Goal: Transaction & Acquisition: Purchase product/service

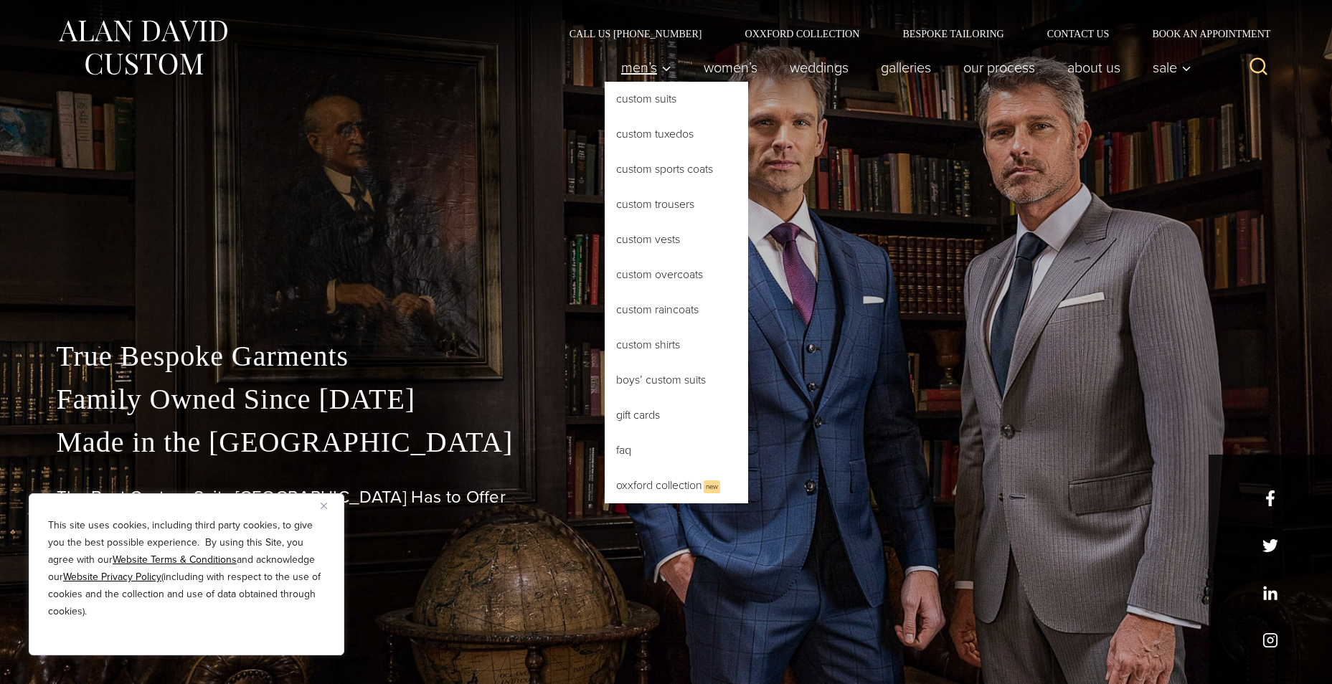
click at [649, 65] on span "Men’s" at bounding box center [646, 67] width 50 height 14
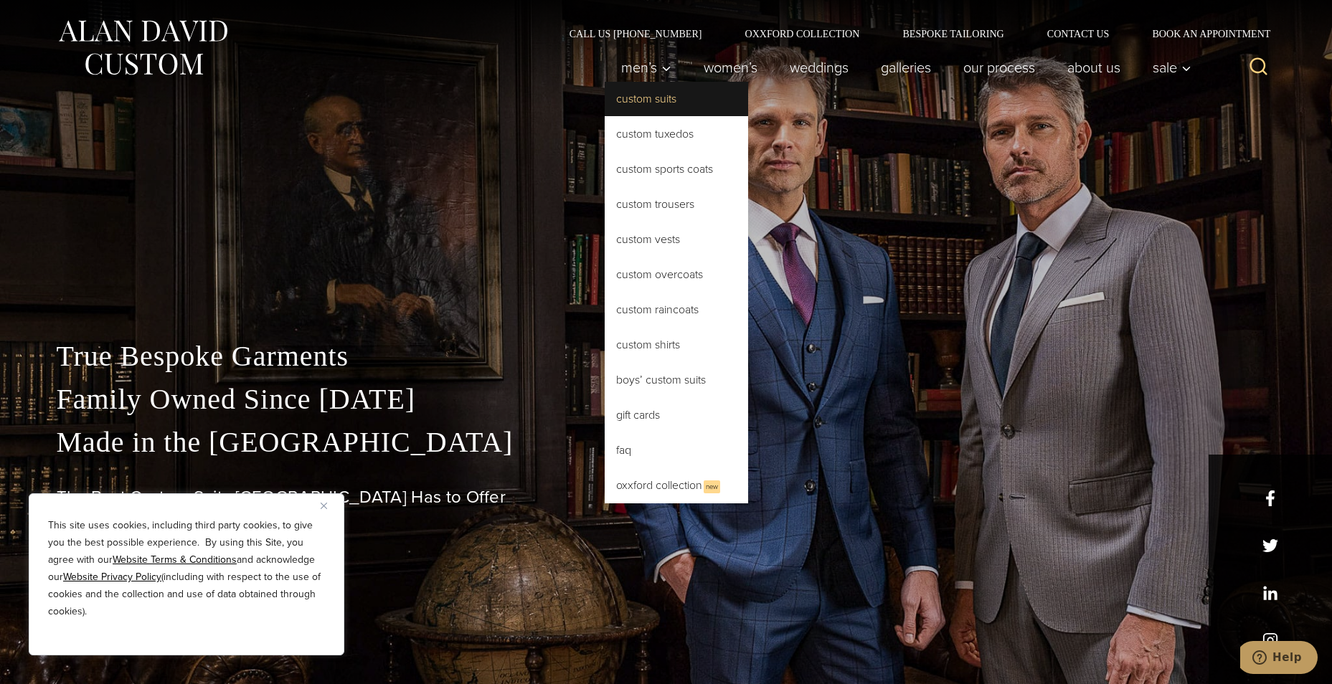
click at [657, 106] on link "Custom Suits" at bounding box center [677, 99] width 144 height 34
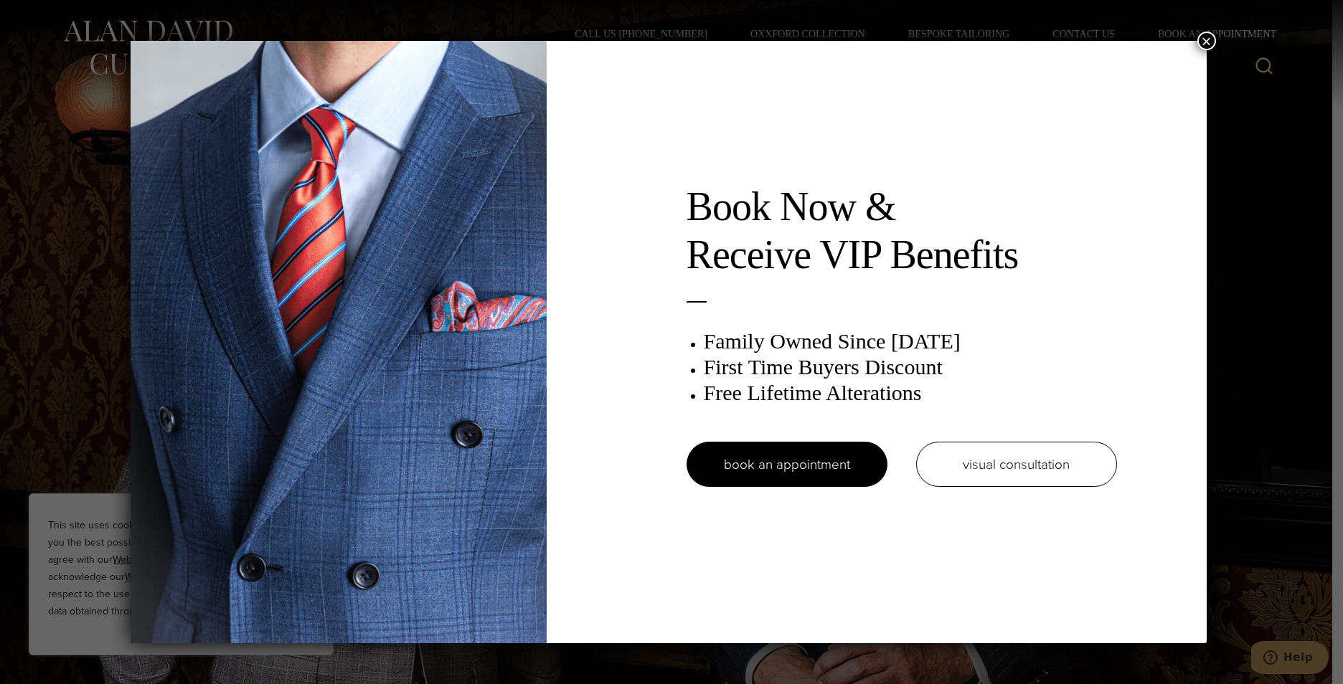
click at [1213, 42] on button "×" at bounding box center [1207, 41] width 19 height 19
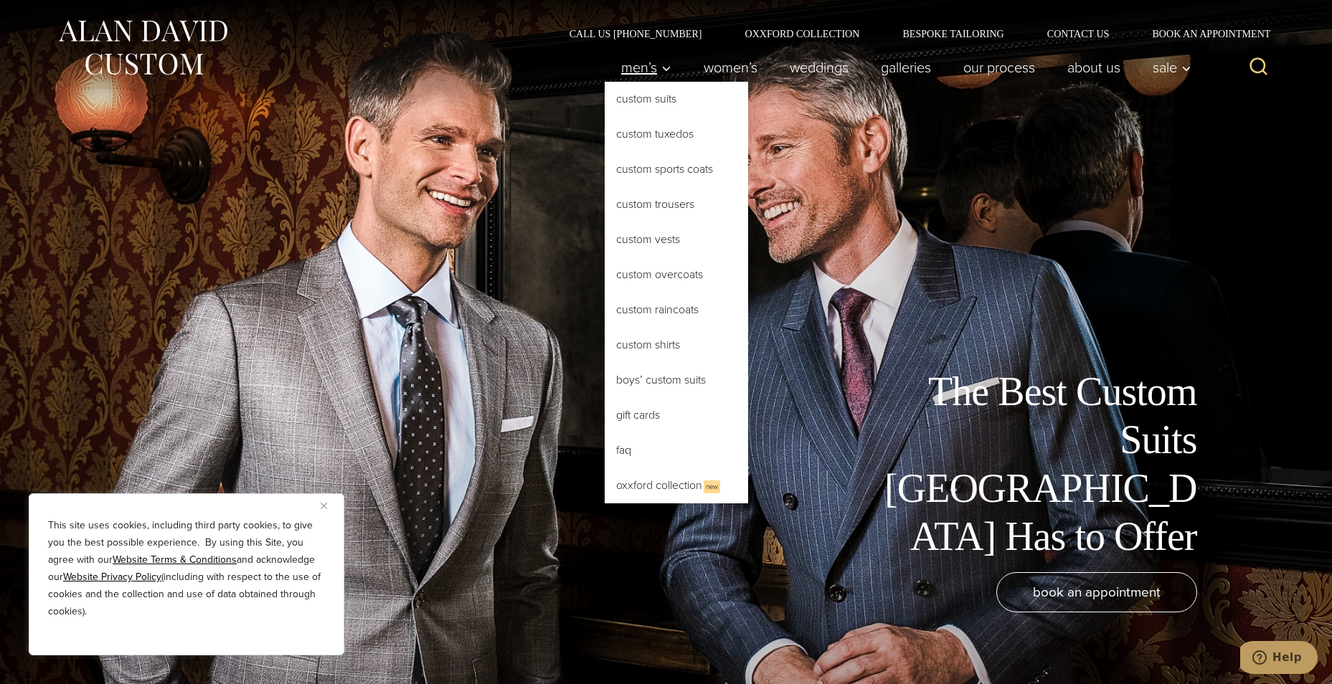
click at [650, 71] on span "Men’s" at bounding box center [646, 67] width 50 height 14
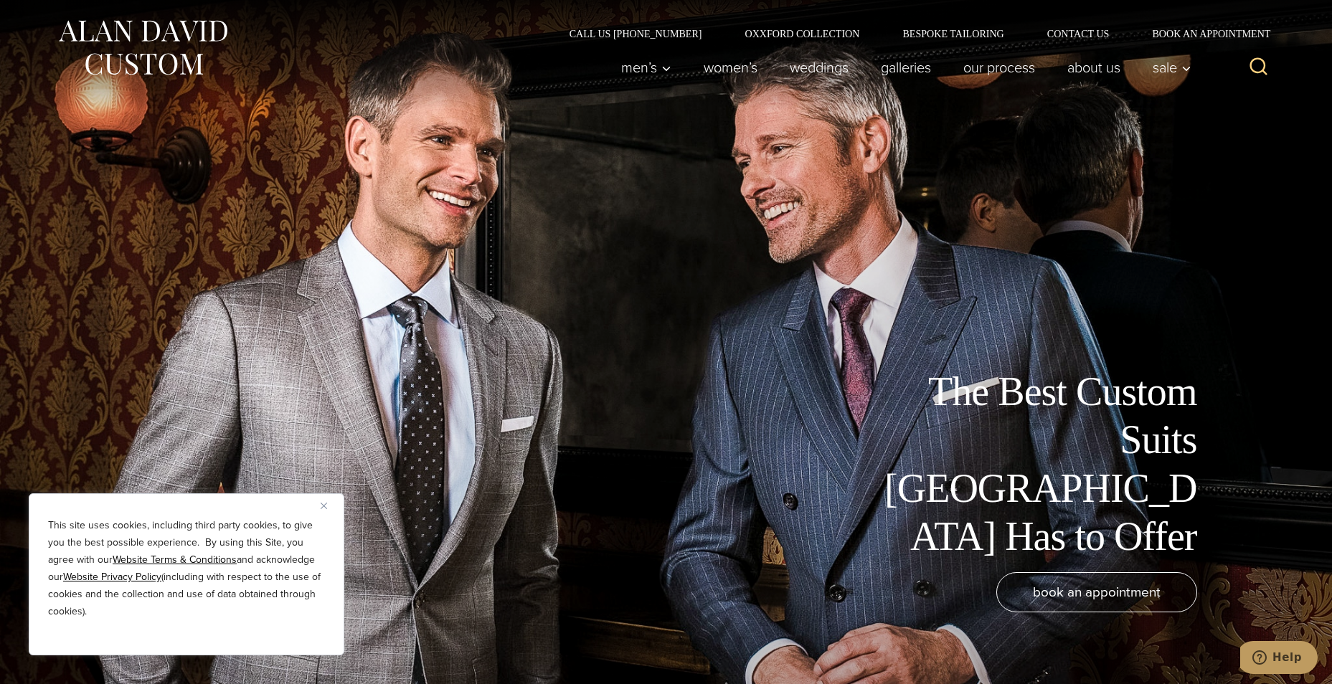
click at [541, 194] on div "The Best Custom Suits [GEOGRAPHIC_DATA] Has to Offer book an appointment" at bounding box center [666, 342] width 1177 height 684
